Goal: Task Accomplishment & Management: Complete application form

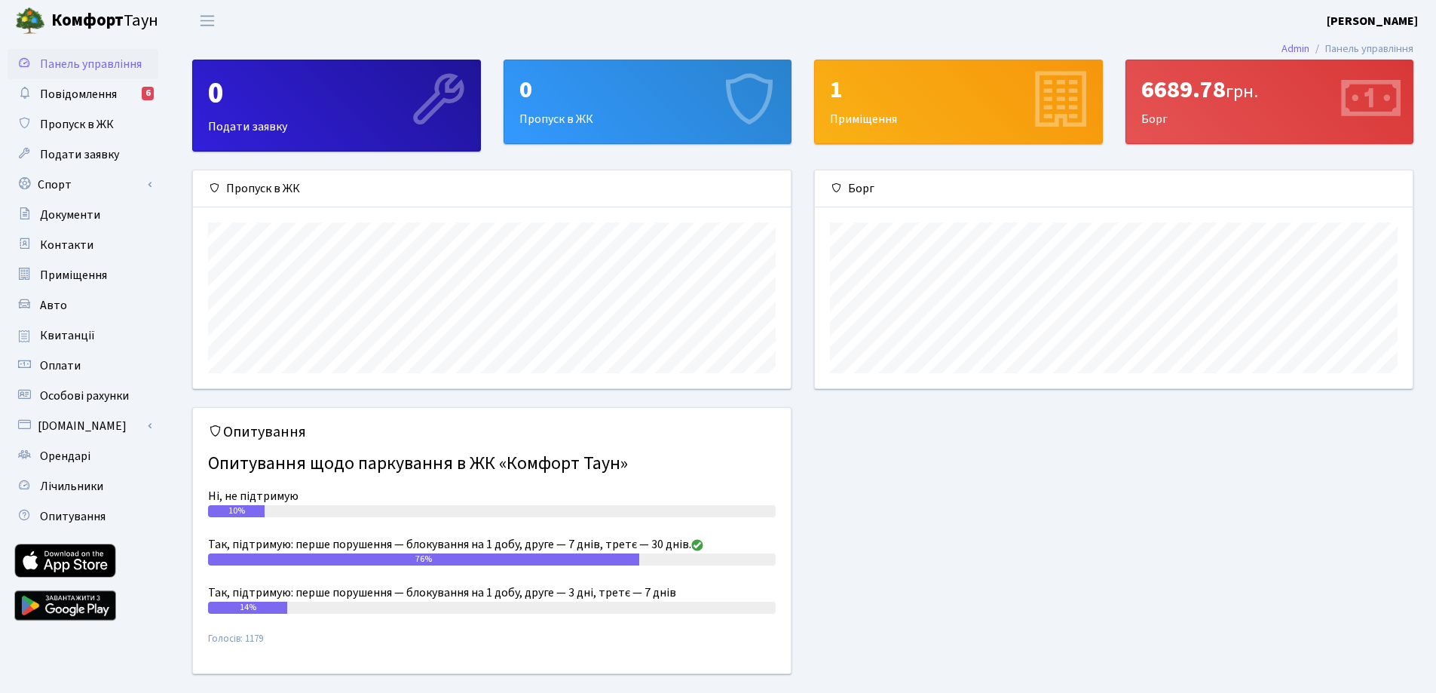
scroll to position [218, 598]
click at [602, 100] on div "0" at bounding box center [648, 89] width 257 height 29
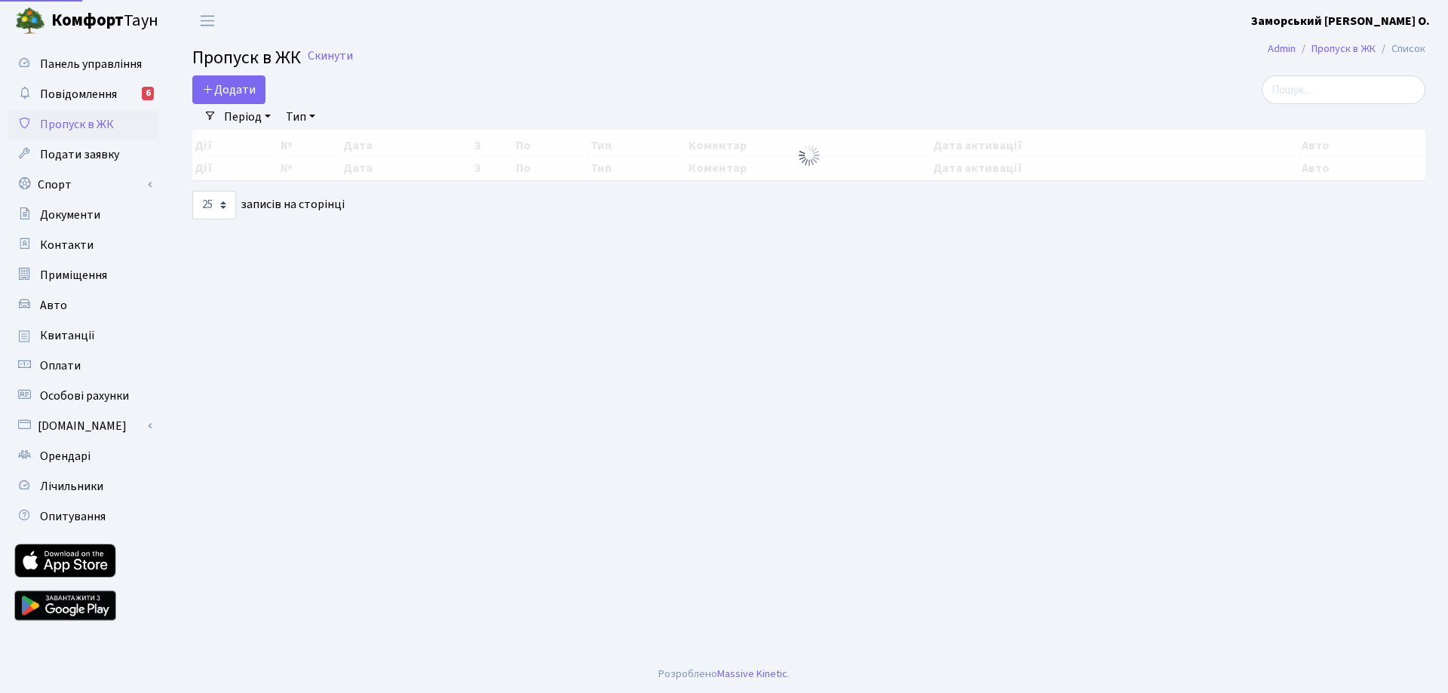
select select "25"
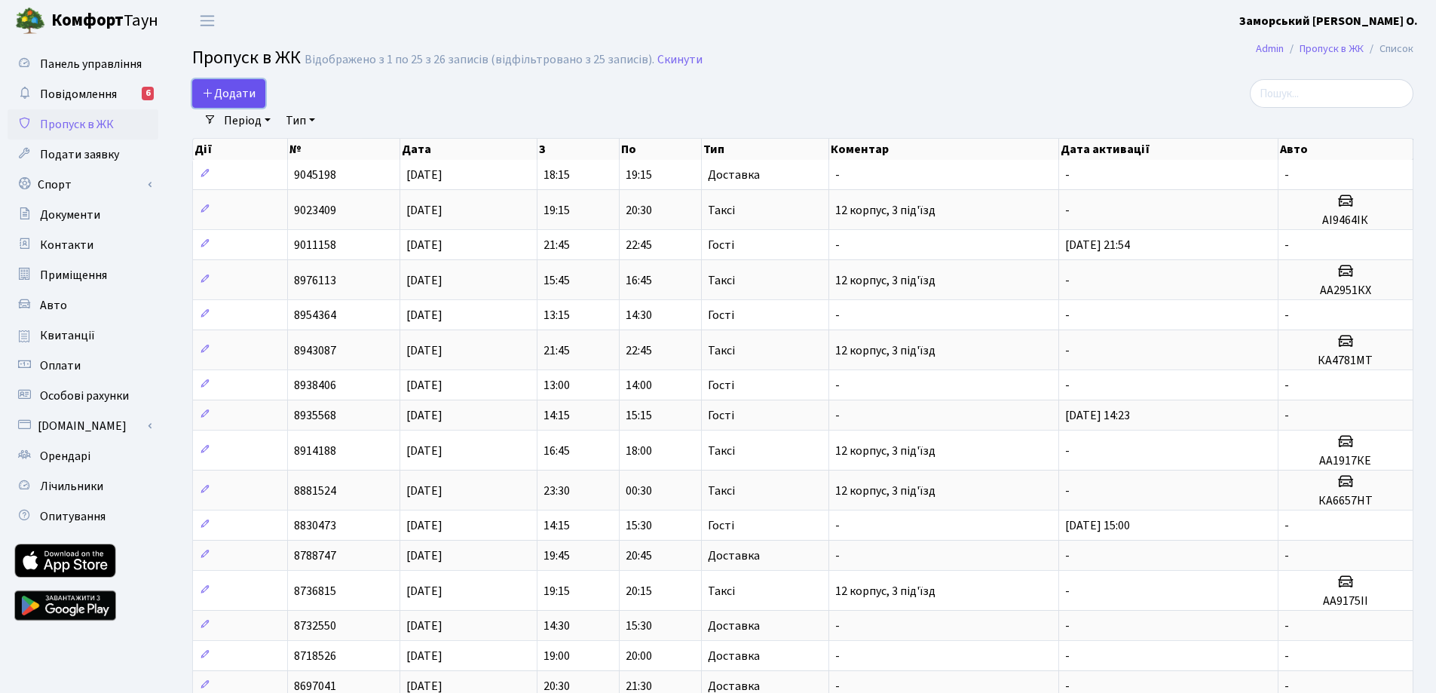
click at [213, 95] on icon at bounding box center [208, 93] width 12 height 12
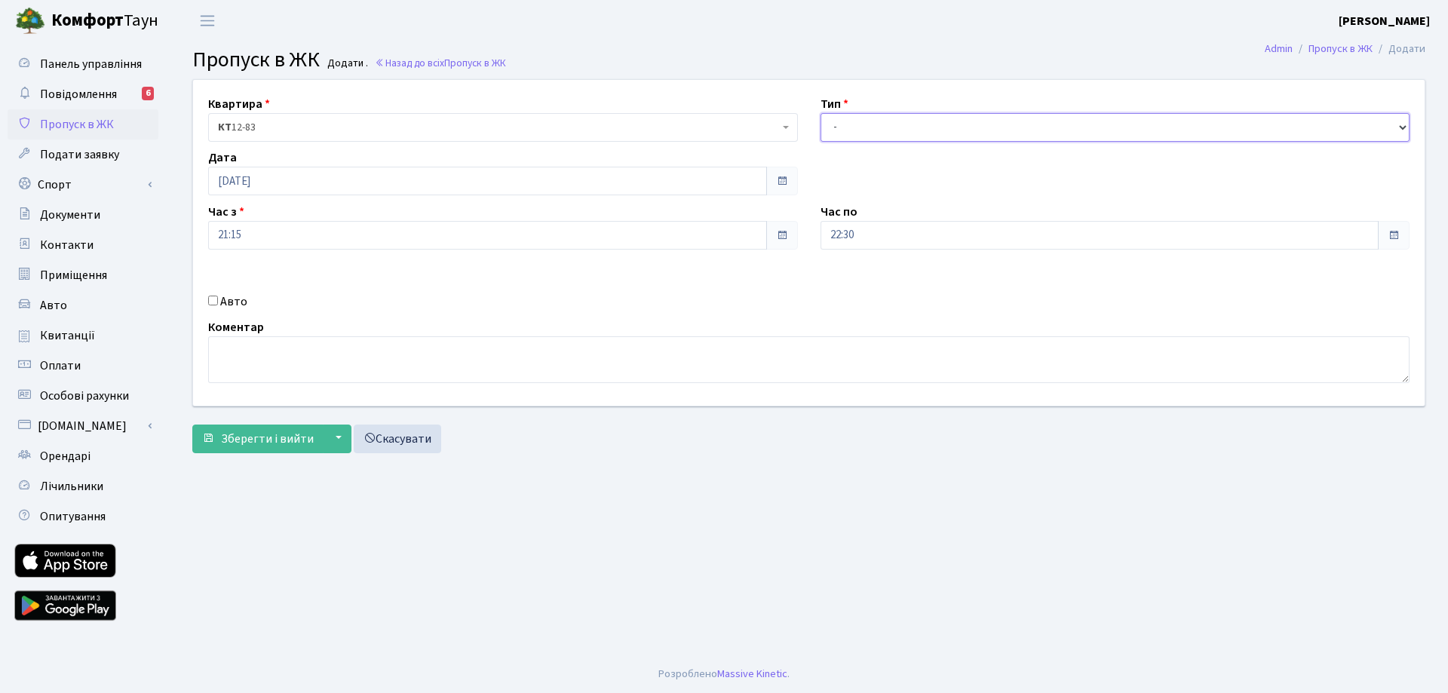
click at [890, 129] on select "- Доставка Таксі Гості Сервіс" at bounding box center [1115, 127] width 590 height 29
select select "2"
click at [820, 113] on select "- Доставка Таксі Гості Сервіс" at bounding box center [1115, 127] width 590 height 29
click at [240, 307] on label "Авто" at bounding box center [233, 302] width 27 height 18
click at [218, 305] on input "Авто" at bounding box center [213, 301] width 10 height 10
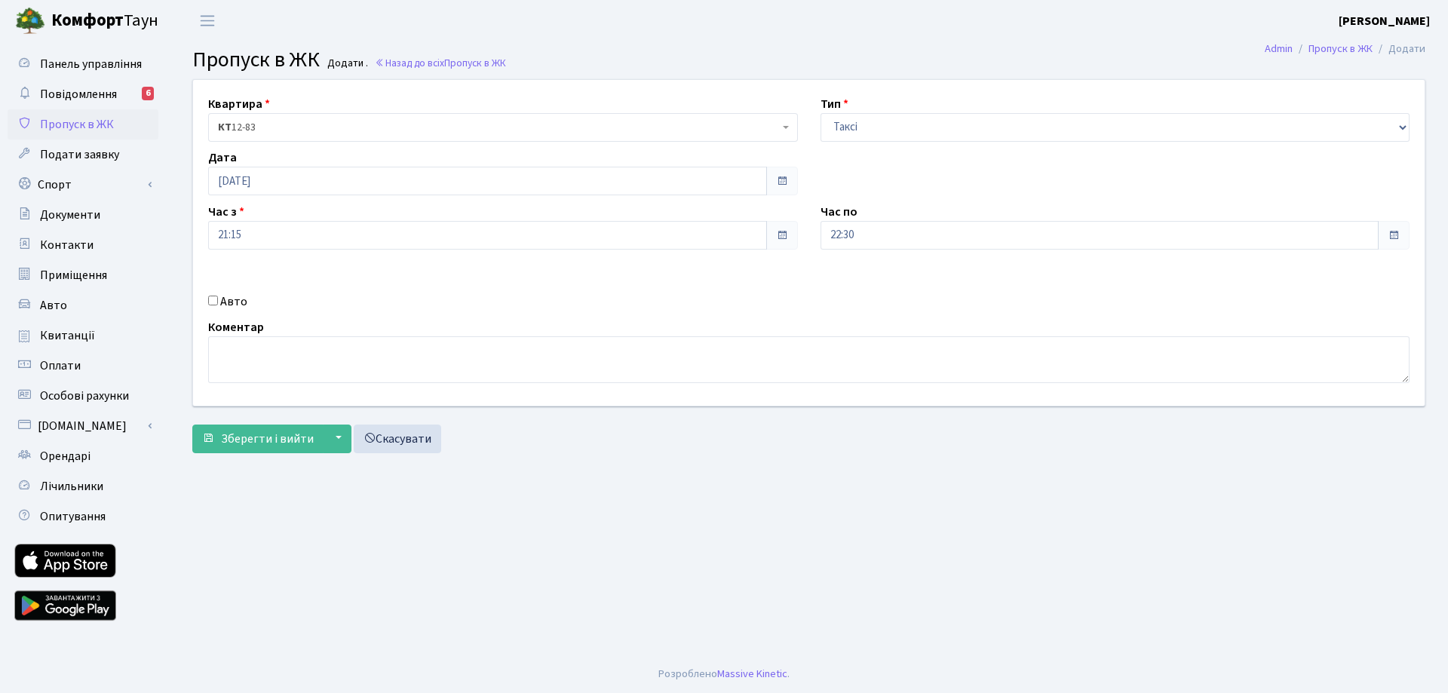
checkbox input "true"
click at [884, 284] on input "text" at bounding box center [1115, 288] width 590 height 29
paste input "AA3493KI"
type input "AA3493KI"
drag, startPoint x: 771, startPoint y: 487, endPoint x: 673, endPoint y: 495, distance: 97.6
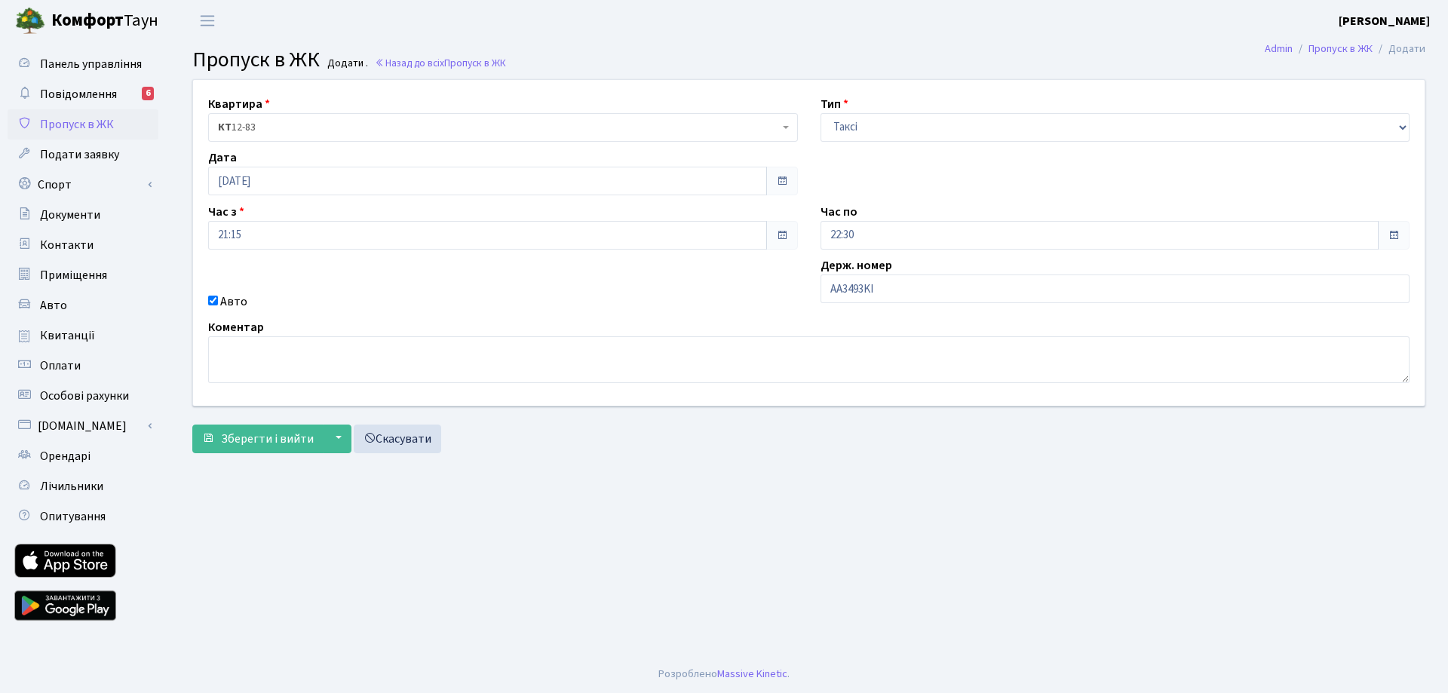
click at [763, 489] on main "Admin Пропуск в ЖК Додати Пропуск в ЖК Додати . Назад до всіх Пропуск в ЖК Квар…" at bounding box center [809, 348] width 1278 height 614
click at [261, 441] on span "Зберегти і вийти" at bounding box center [267, 439] width 93 height 17
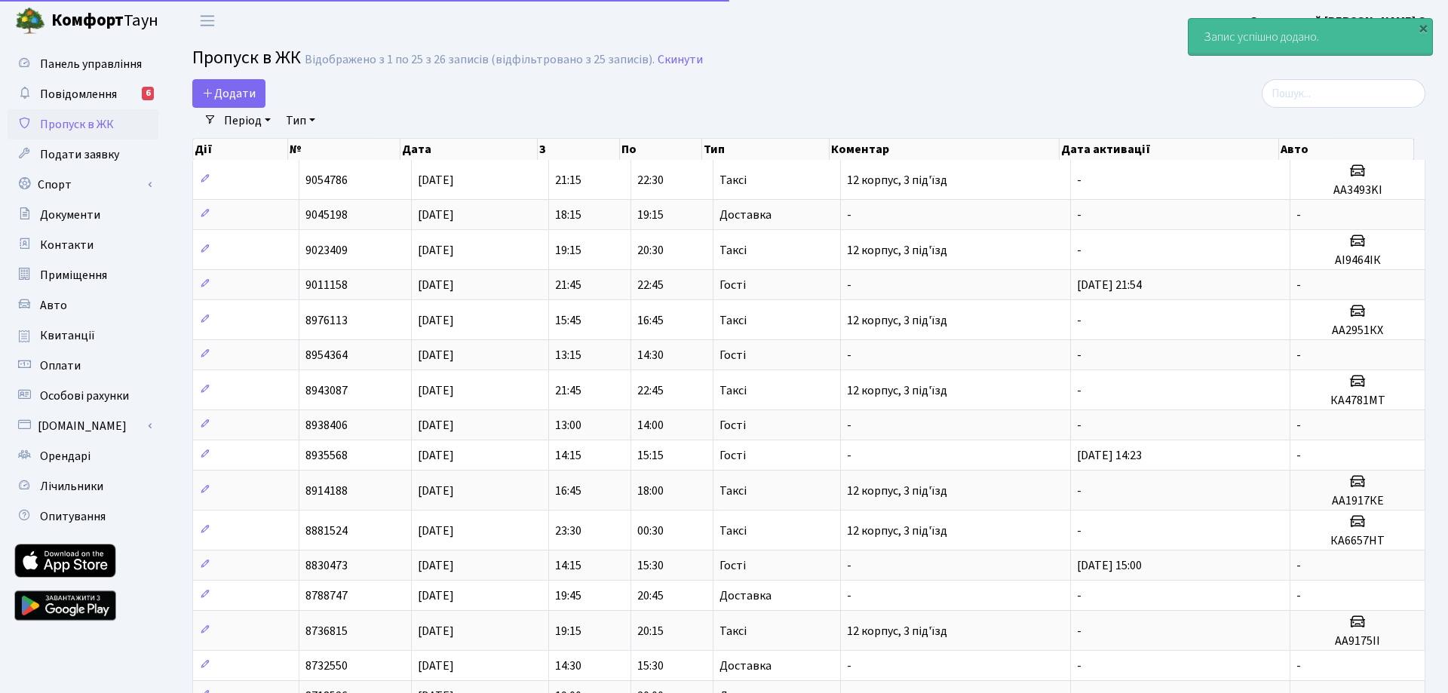
select select "25"
